Goal: Task Accomplishment & Management: Complete application form

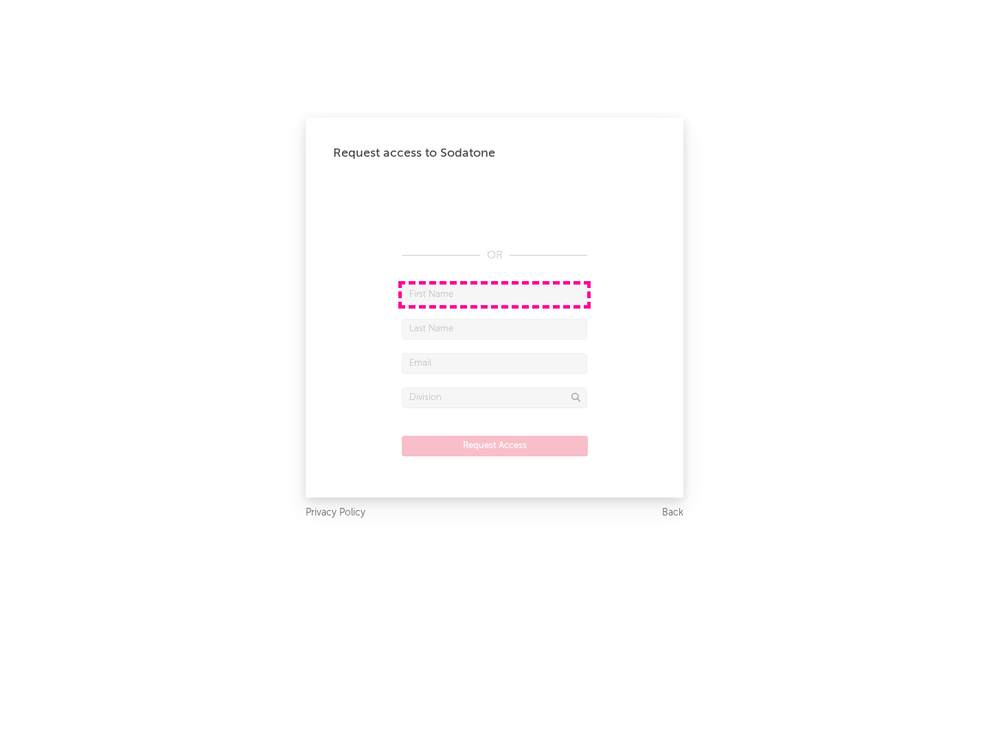
click at [495, 294] on input "text" at bounding box center [495, 294] width 186 height 21
type input "[PERSON_NAME]"
click at [495, 328] on input "text" at bounding box center [495, 329] width 186 height 21
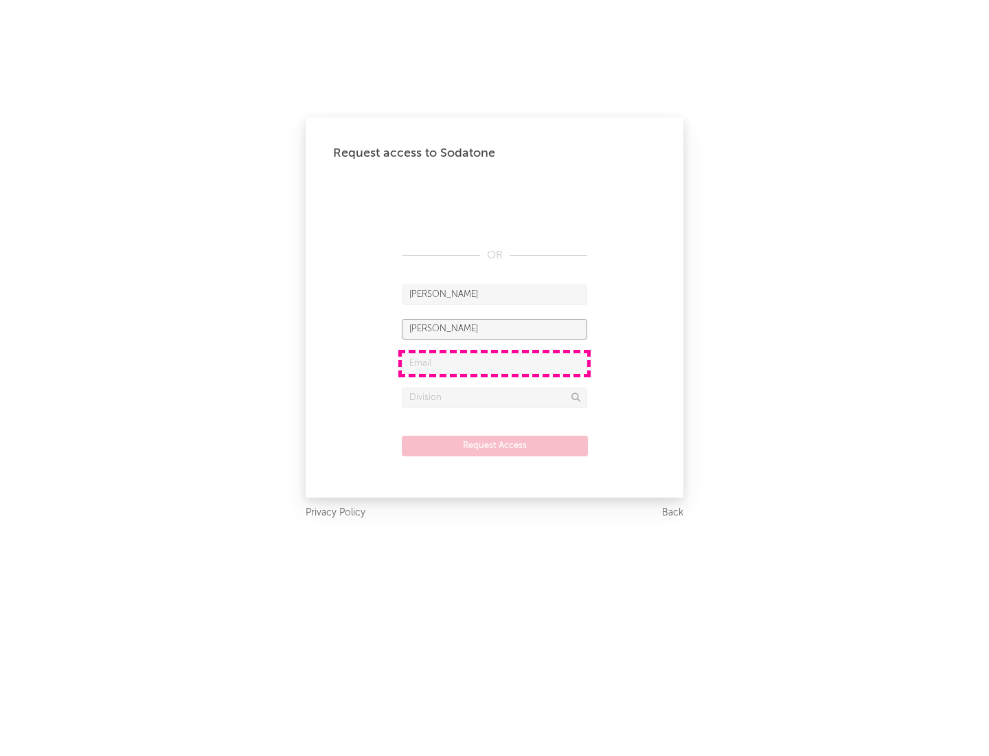
type input "[PERSON_NAME]"
click at [495, 363] on input "text" at bounding box center [495, 363] width 186 height 21
type input "[EMAIL_ADDRESS][DOMAIN_NAME]"
click at [495, 397] on input "text" at bounding box center [495, 398] width 186 height 21
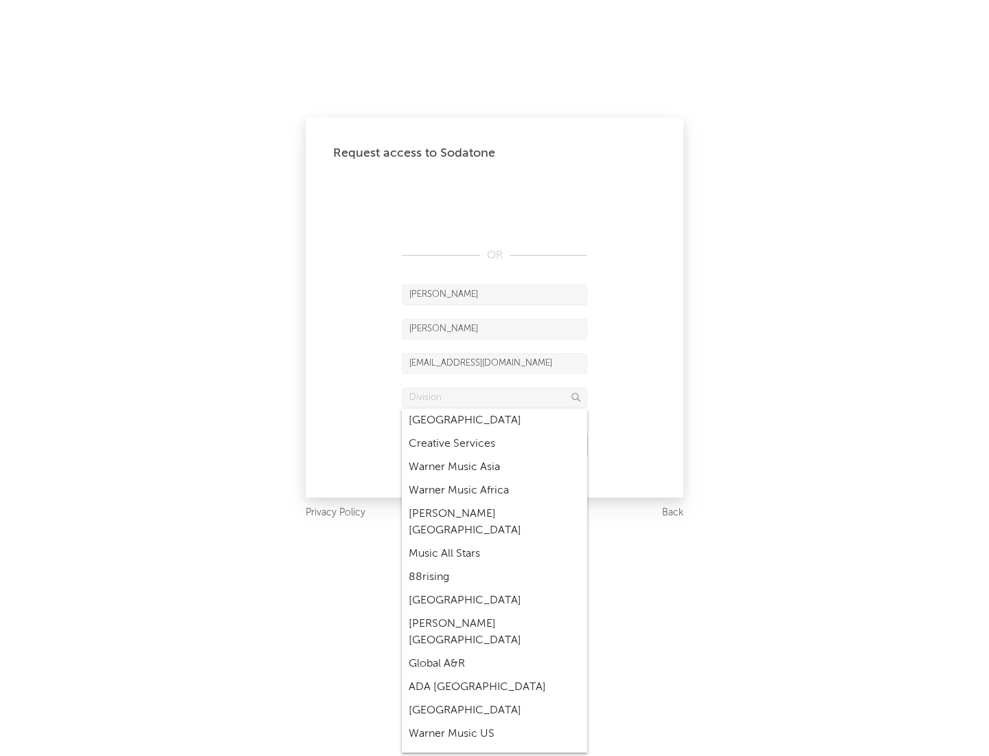
click at [495, 542] on div "Music All Stars" at bounding box center [495, 553] width 186 height 23
type input "Music All Stars"
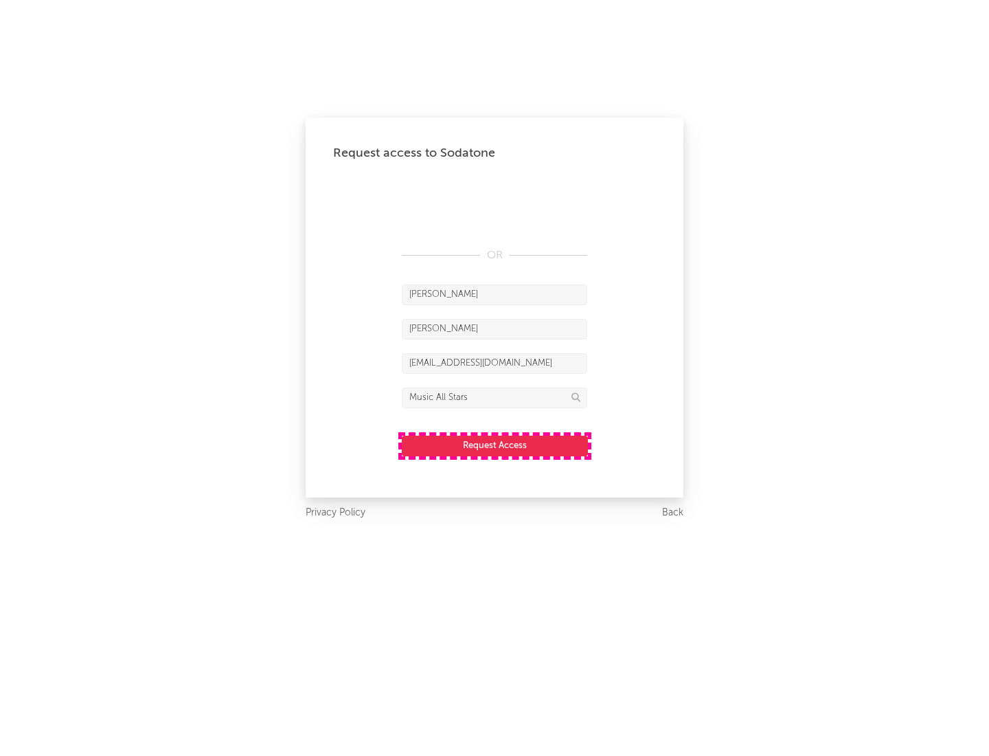
click at [495, 445] on button "Request Access" at bounding box center [495, 446] width 186 height 21
